Goal: Information Seeking & Learning: Learn about a topic

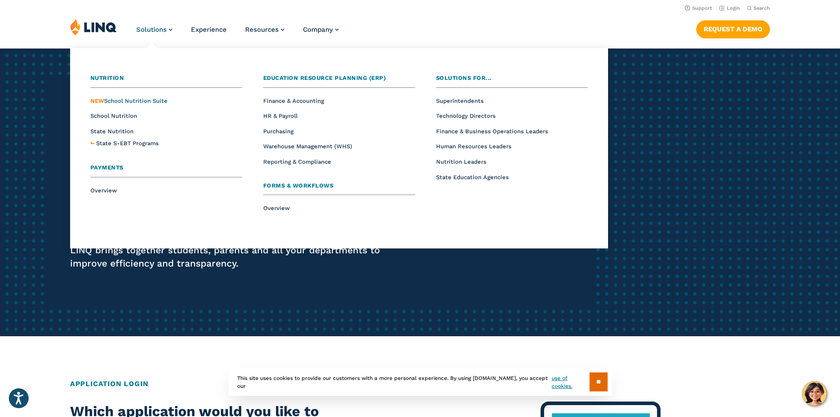
click at [138, 101] on span "NEW School Nutrition Suite" at bounding box center [128, 100] width 77 height 7
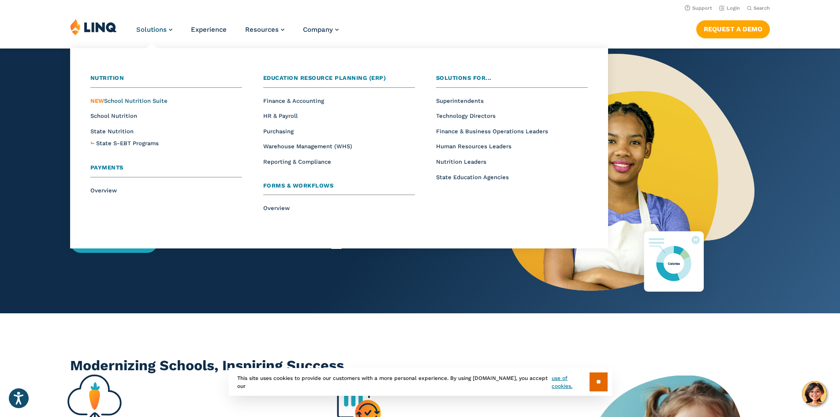
click at [118, 101] on span "NEW School Nutrition Suite" at bounding box center [128, 100] width 77 height 7
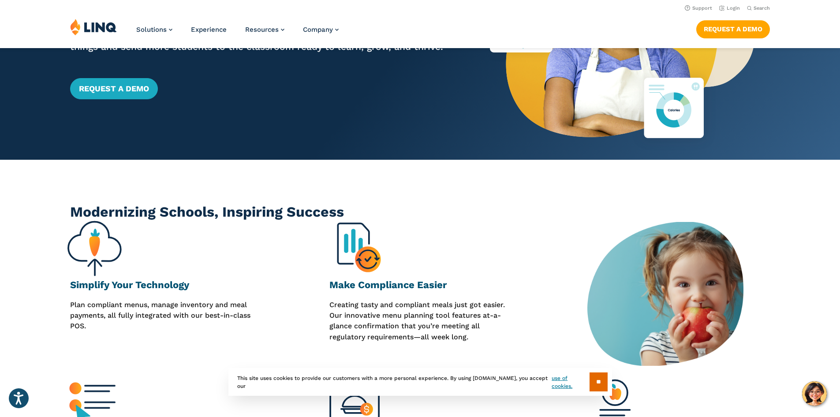
scroll to position [88, 0]
